Goal: Task Accomplishment & Management: Use online tool/utility

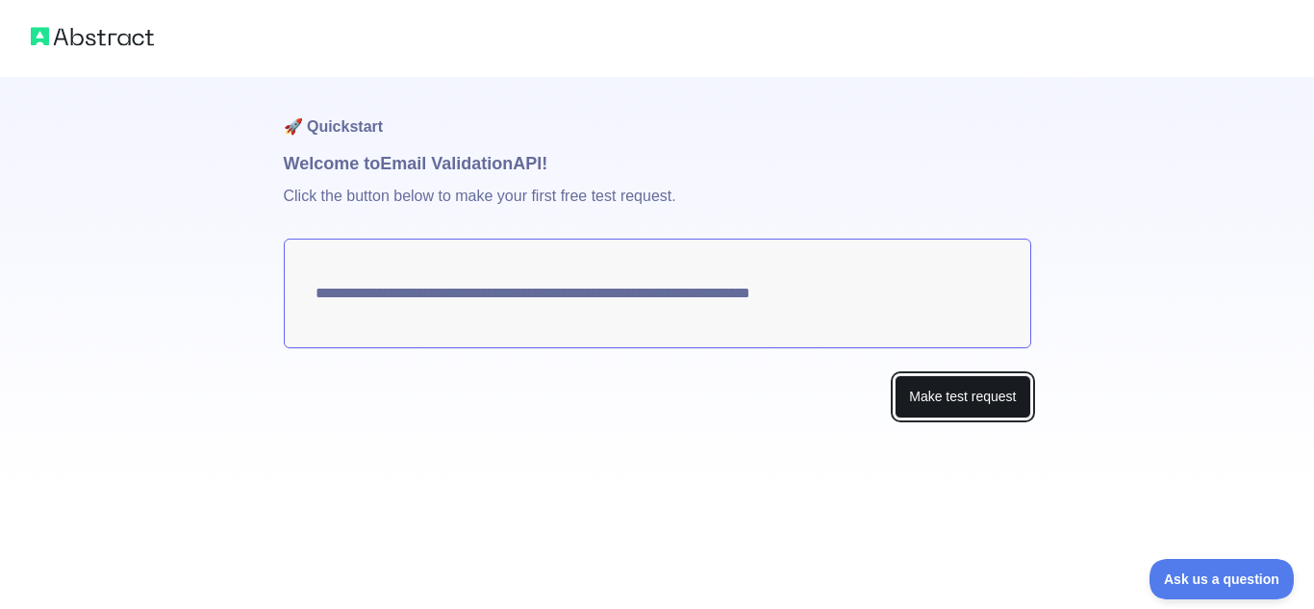
click at [932, 396] on button "Make test request" at bounding box center [962, 396] width 136 height 43
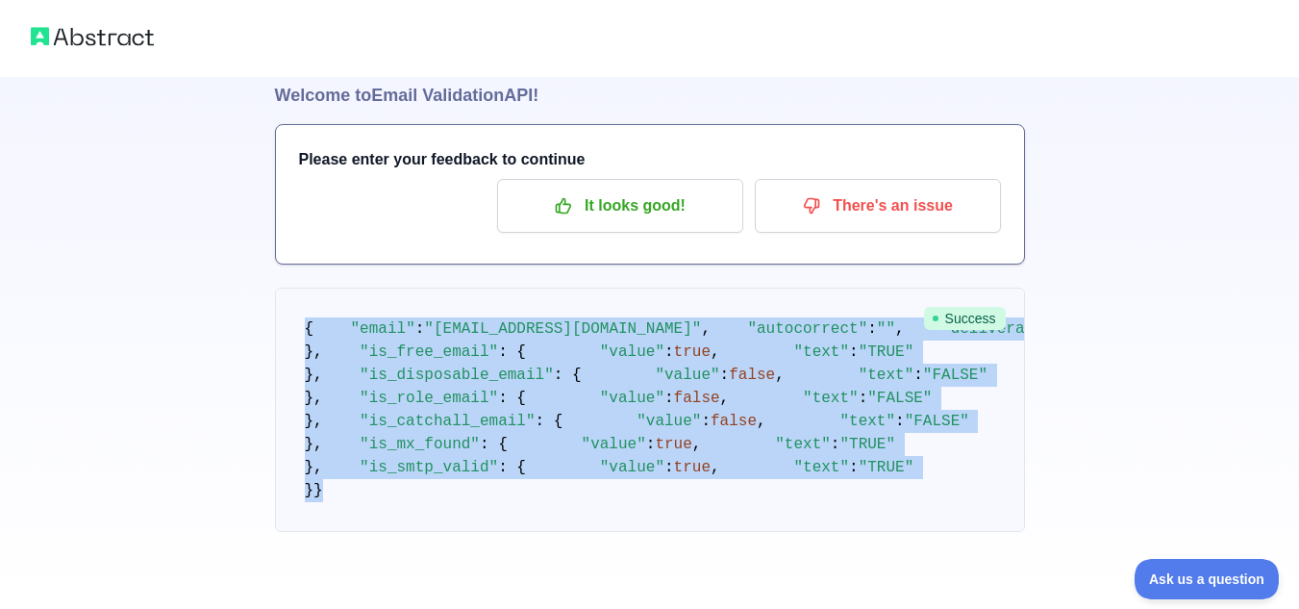
scroll to position [668, 0]
drag, startPoint x: 307, startPoint y: 402, endPoint x: 513, endPoint y: 528, distance: 241.3
click at [513, 528] on pre "{ "email" : "[EMAIL_ADDRESS][DOMAIN_NAME]" , "autocorrect" : "" , "deliverabili…" at bounding box center [650, 410] width 750 height 244
copy code "{ "email" : "[EMAIL_ADDRESS][DOMAIN_NAME]" , "autocorrect" : "" , "deliverabili…"
click at [513, 528] on pre "{ "email" : "[EMAIL_ADDRESS][DOMAIN_NAME]" , "autocorrect" : "" , "deliverabili…" at bounding box center [650, 410] width 750 height 244
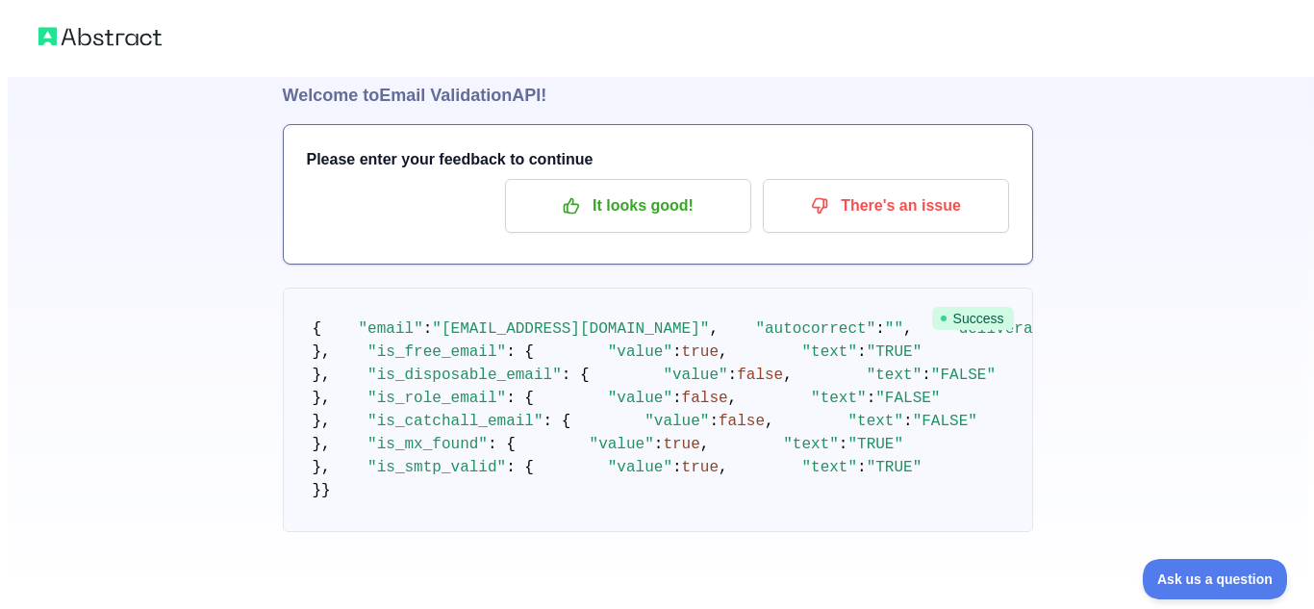
scroll to position [0, 0]
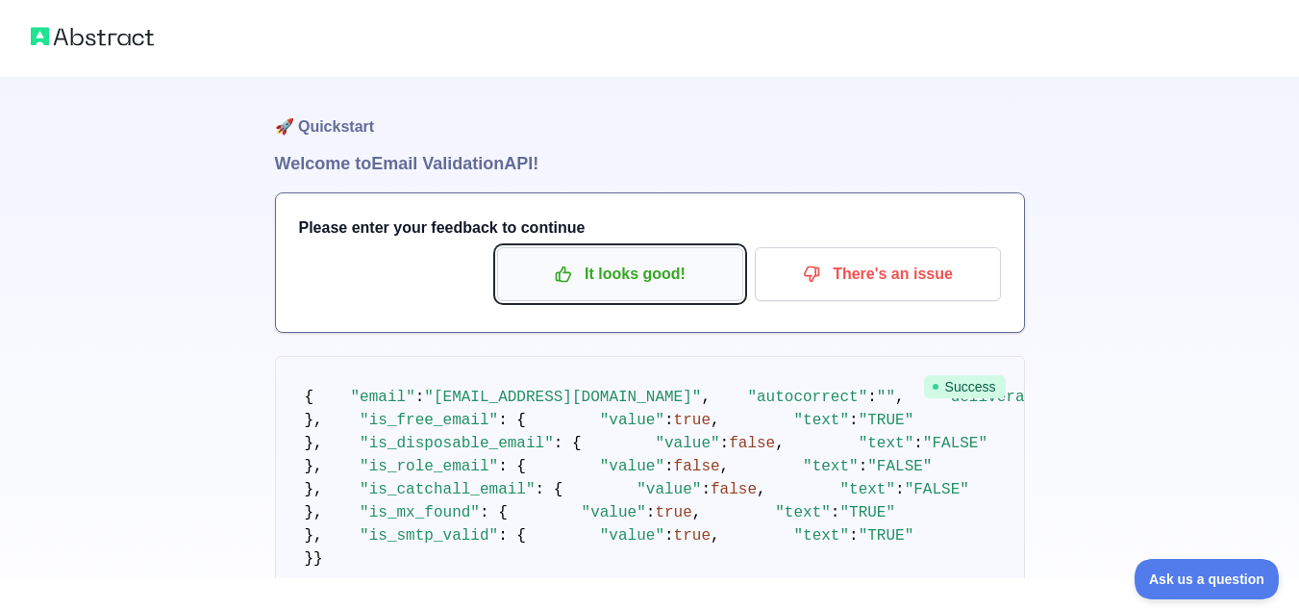
click at [629, 282] on p "It looks good!" at bounding box center [620, 274] width 217 height 33
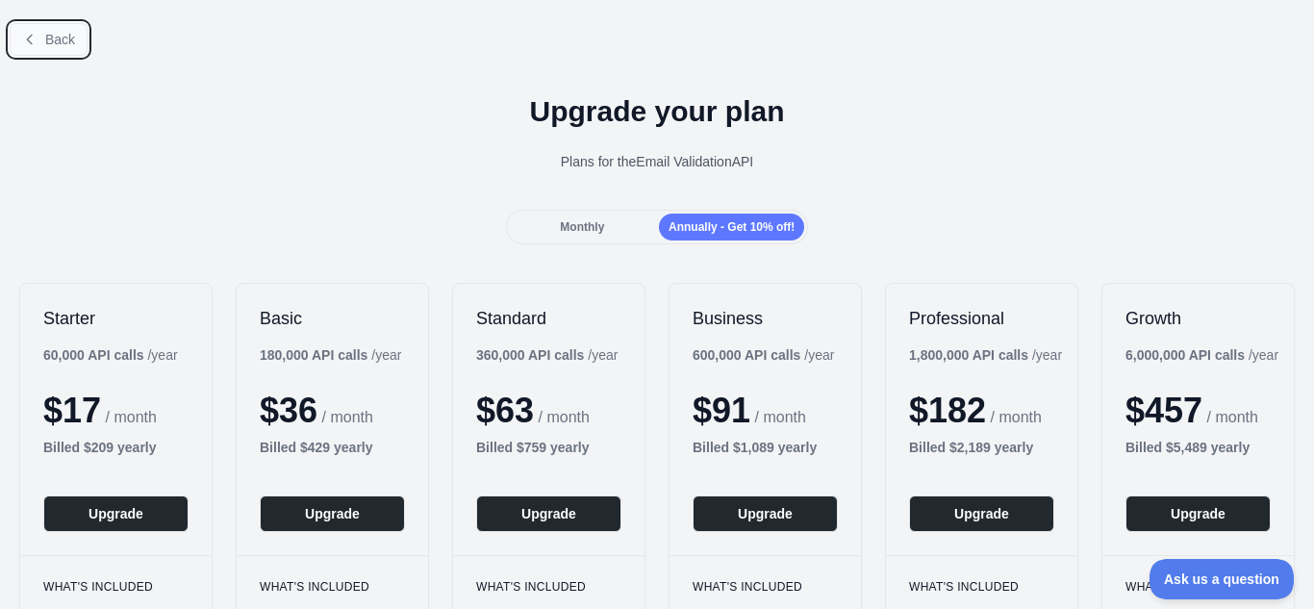
click at [64, 27] on button "Back" at bounding box center [49, 39] width 78 height 33
